Goal: Task Accomplishment & Management: Use online tool/utility

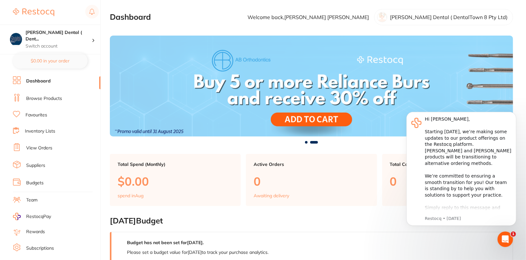
click at [37, 82] on link "Dashboard" at bounding box center [38, 81] width 25 height 6
click at [46, 100] on link "Browse Products" at bounding box center [44, 98] width 36 height 6
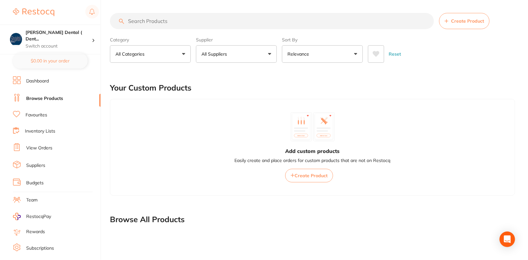
click at [236, 54] on button "All Suppliers" at bounding box center [236, 53] width 81 height 17
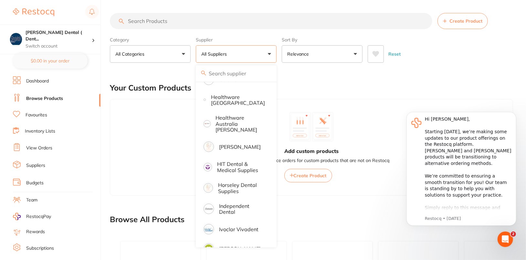
scroll to position [291, 0]
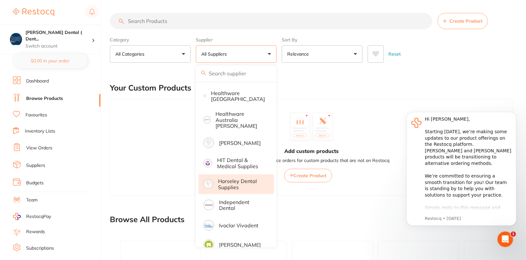
click at [237, 178] on p "Horseley Dental Supplies" at bounding box center [241, 184] width 47 height 12
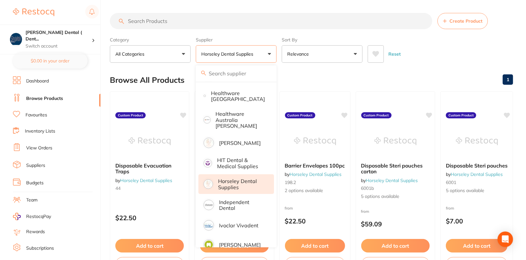
click at [497, 43] on div "Reset" at bounding box center [438, 51] width 140 height 23
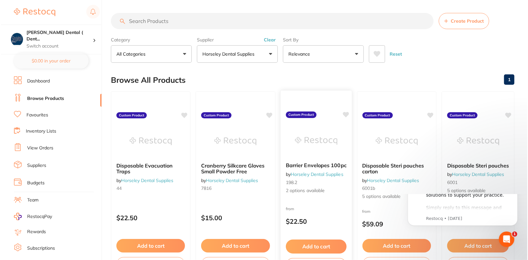
scroll to position [0, 0]
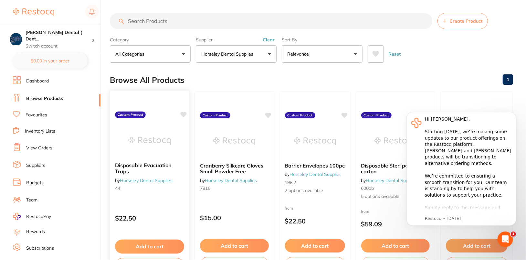
click at [154, 131] on img at bounding box center [150, 140] width 42 height 33
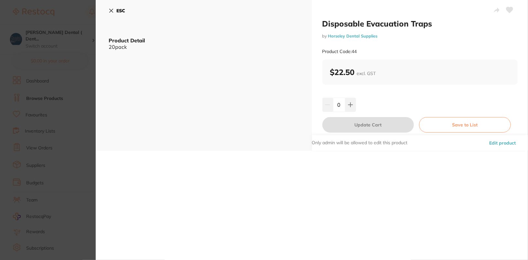
click at [501, 141] on button "Edit product" at bounding box center [502, 143] width 30 height 16
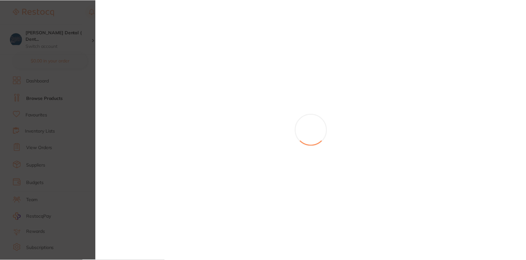
scroll to position [1, 0]
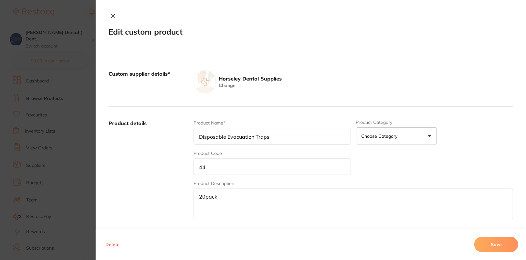
click at [195, 167] on input "44" at bounding box center [272, 166] width 157 height 16
type input "044"
click at [501, 248] on button "Save" at bounding box center [496, 245] width 44 height 16
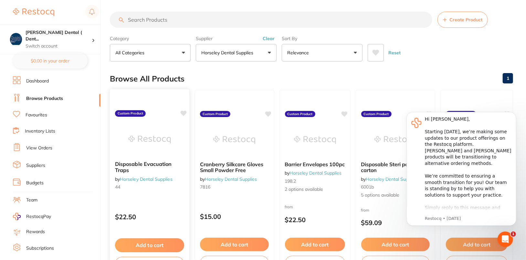
click at [166, 186] on small "44" at bounding box center [149, 186] width 69 height 5
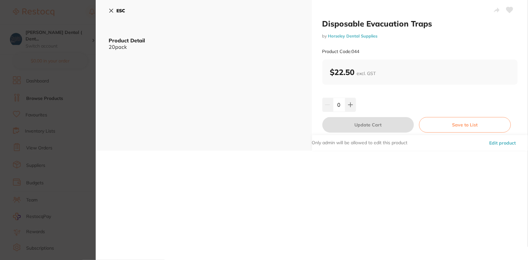
click at [113, 11] on icon at bounding box center [111, 10] width 5 height 5
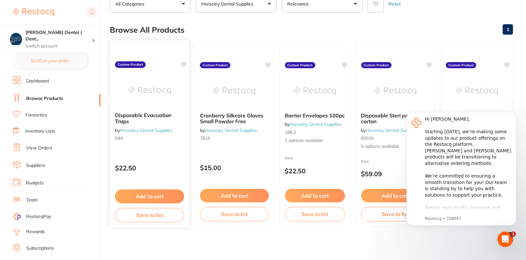
scroll to position [50, 0]
click at [514, 115] on button "Dismiss notification" at bounding box center [514, 113] width 8 height 8
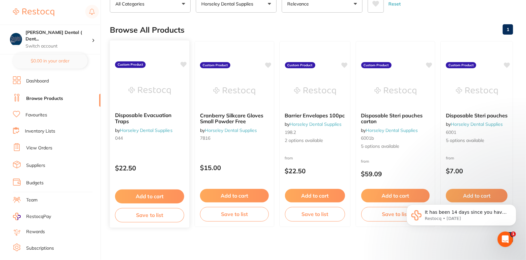
click at [185, 63] on icon at bounding box center [184, 64] width 6 height 5
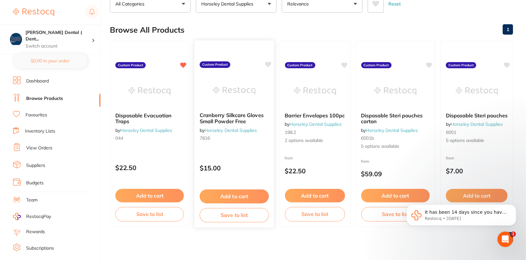
click at [268, 63] on icon at bounding box center [268, 64] width 6 height 5
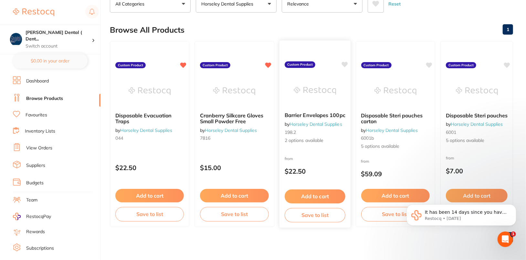
click at [325, 143] on div "Barrier Envelopes 100pc by Horseley Dental Supplies 198.2 2 options available" at bounding box center [314, 128] width 71 height 42
